Goal: Information Seeking & Learning: Learn about a topic

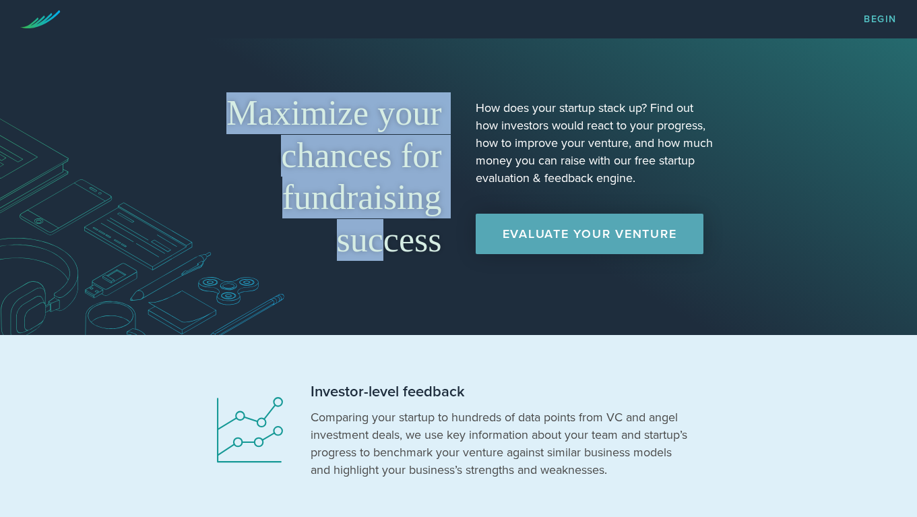
drag, startPoint x: 250, startPoint y: 138, endPoint x: 387, endPoint y: 251, distance: 178.0
click at [387, 251] on h1 "Maximize your chances for fundraising success" at bounding box center [322, 176] width 239 height 168
drag, startPoint x: 393, startPoint y: 252, endPoint x: 266, endPoint y: 119, distance: 184.3
click at [266, 119] on h1 "Maximize your chances for fundraising success" at bounding box center [322, 176] width 239 height 168
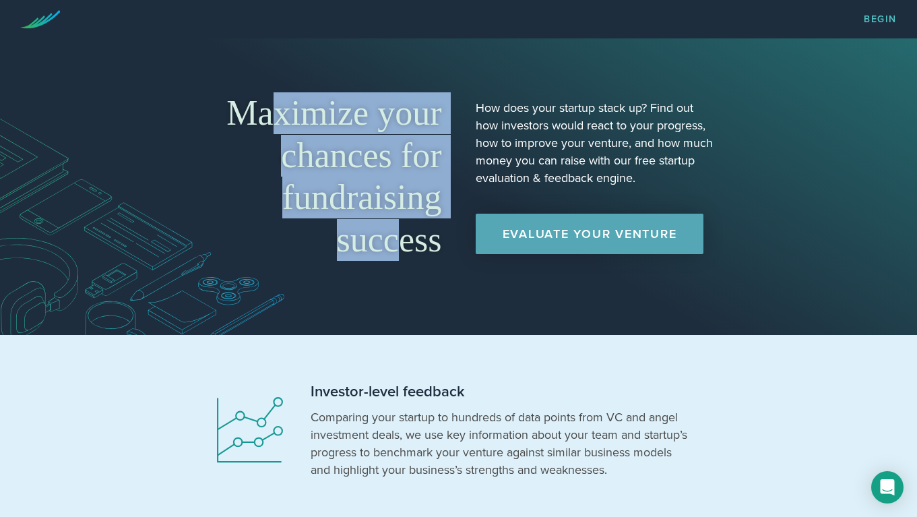
click at [266, 119] on h1 "Maximize your chances for fundraising success" at bounding box center [322, 176] width 239 height 168
drag, startPoint x: 262, startPoint y: 151, endPoint x: 365, endPoint y: 234, distance: 132.6
click at [365, 234] on h1 "Maximize your chances for fundraising success" at bounding box center [322, 176] width 239 height 168
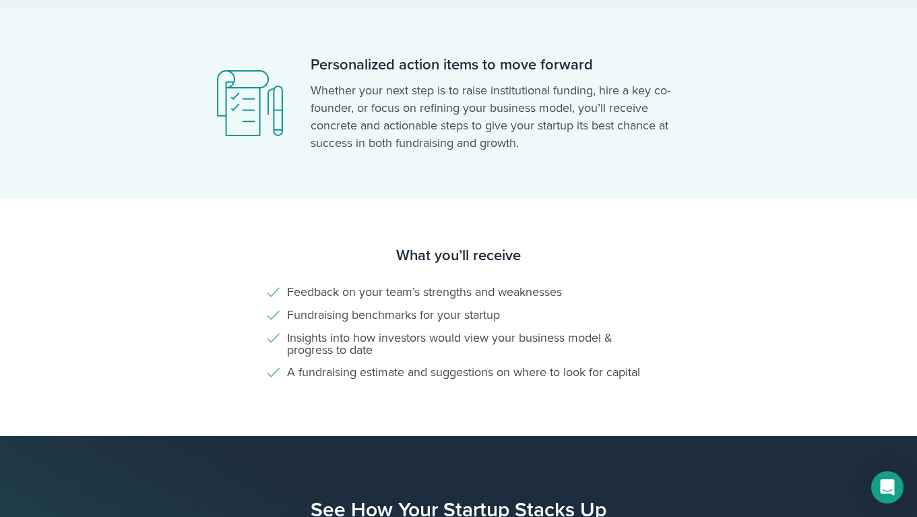
scroll to position [843, 0]
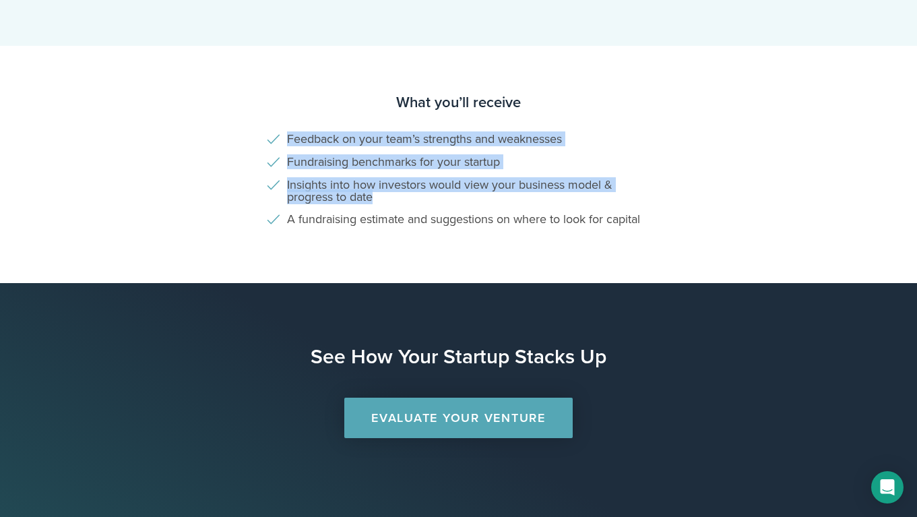
drag, startPoint x: 245, startPoint y: 119, endPoint x: 685, endPoint y: 211, distance: 449.3
click at [685, 211] on section "What you’ll receive Feedback on your team’s strengths and weaknesses Fundraisin…" at bounding box center [458, 165] width 917 height 238
drag, startPoint x: 685, startPoint y: 211, endPoint x: 754, endPoint y: 230, distance: 71.9
click at [686, 211] on section "What you’ll receive Feedback on your team’s strengths and weaknesses Fundraisin…" at bounding box center [458, 165] width 917 height 238
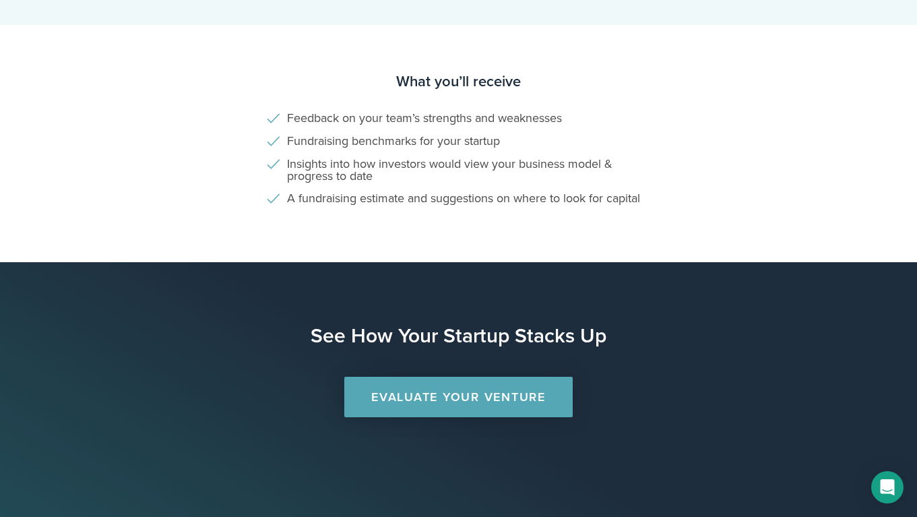
scroll to position [888, 0]
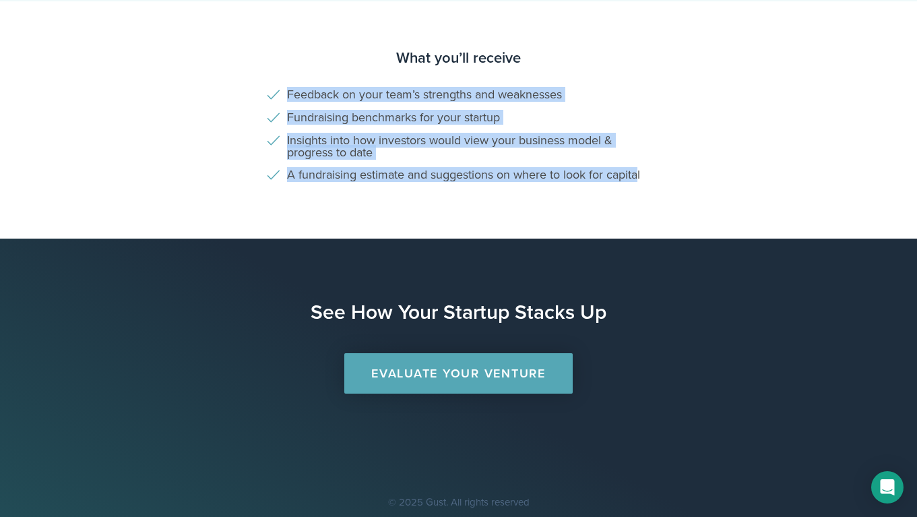
drag, startPoint x: 343, startPoint y: 112, endPoint x: 704, endPoint y: 178, distance: 366.3
click at [693, 176] on section "What you’ll receive Feedback on your team’s strengths and weaknesses Fundraisin…" at bounding box center [458, 120] width 917 height 238
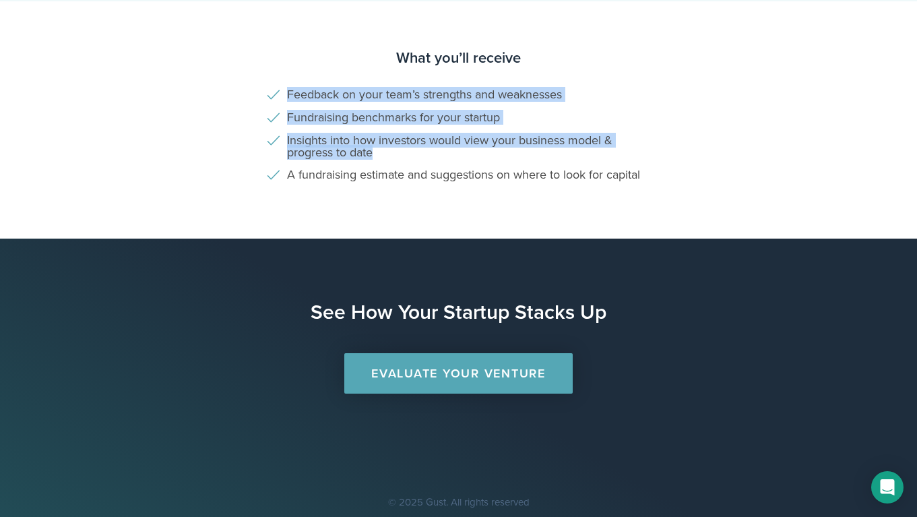
drag, startPoint x: 704, startPoint y: 178, endPoint x: 694, endPoint y: 169, distance: 13.3
click at [704, 178] on section "What you’ll receive Feedback on your team’s strengths and weaknesses Fundraisin…" at bounding box center [458, 120] width 917 height 238
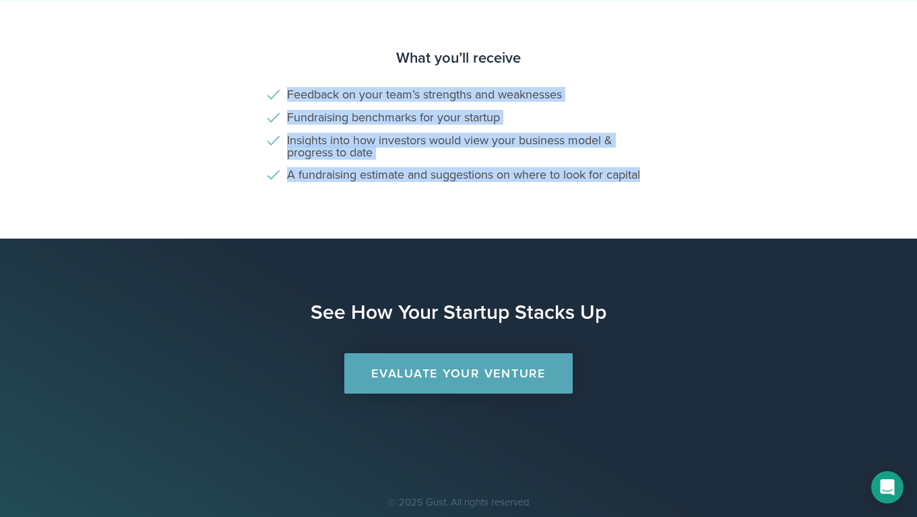
drag, startPoint x: 385, startPoint y: 119, endPoint x: 799, endPoint y: 190, distance: 419.5
click at [799, 190] on section "What you’ll receive Feedback on your team’s strengths and weaknesses Fundraisin…" at bounding box center [458, 120] width 917 height 238
drag, startPoint x: 755, startPoint y: 183, endPoint x: 264, endPoint y: 34, distance: 513.0
click at [264, 34] on section "What you’ll receive Feedback on your team’s strengths and weaknesses Fundraisin…" at bounding box center [458, 120] width 917 height 238
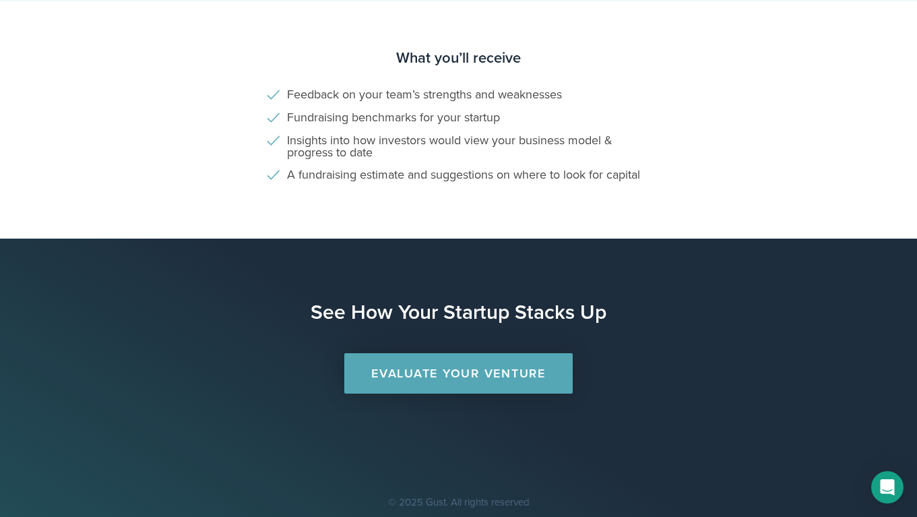
drag, startPoint x: 264, startPoint y: 34, endPoint x: 357, endPoint y: 4, distance: 97.8
click at [269, 34] on section "What you’ll receive Feedback on your team’s strengths and weaknesses Fundraisin…" at bounding box center [458, 120] width 917 height 238
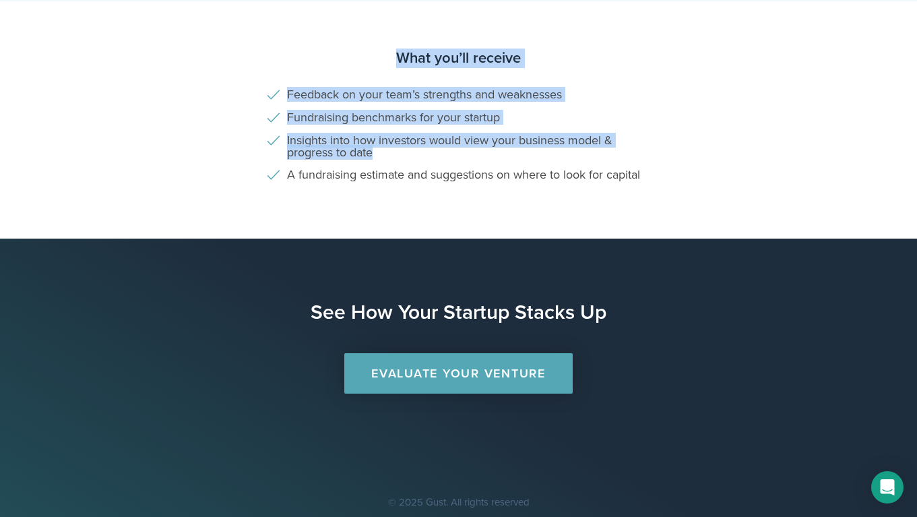
drag, startPoint x: 221, startPoint y: 64, endPoint x: 707, endPoint y: 174, distance: 498.5
click at [707, 174] on section "What you’ll receive Feedback on your team’s strengths and weaknesses Fundraisin…" at bounding box center [458, 120] width 917 height 238
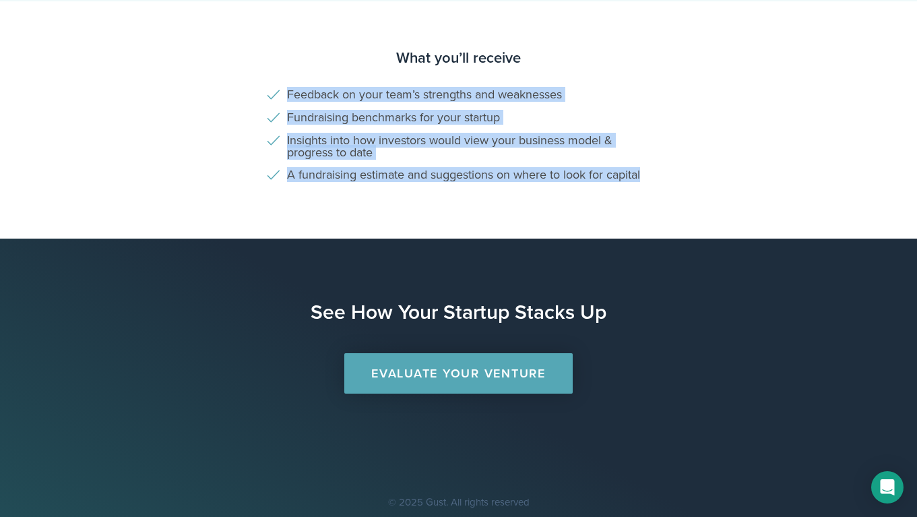
drag, startPoint x: 404, startPoint y: 91, endPoint x: 311, endPoint y: 69, distance: 95.6
click at [311, 69] on section "What you’ll receive Feedback on your team’s strengths and weaknesses Fundraisin…" at bounding box center [458, 120] width 917 height 238
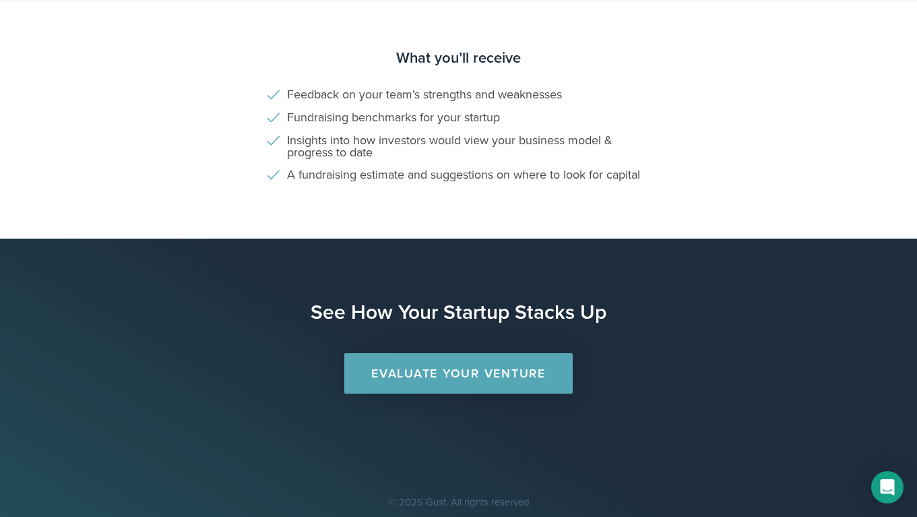
drag, startPoint x: 311, startPoint y: 69, endPoint x: 279, endPoint y: 1, distance: 75.0
click at [311, 69] on section "What you’ll receive Feedback on your team’s strengths and weaknesses Fundraisin…" at bounding box center [458, 120] width 917 height 238
